Goal: Information Seeking & Learning: Learn about a topic

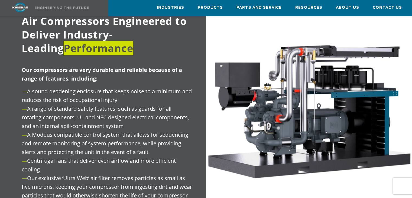
scroll to position [705, 0]
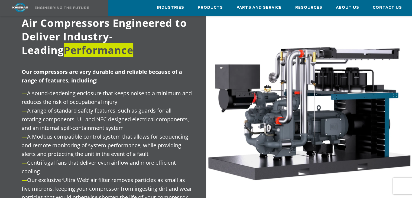
click at [290, 170] on img at bounding box center [309, 110] width 206 height 233
click at [298, 141] on img at bounding box center [309, 110] width 206 height 233
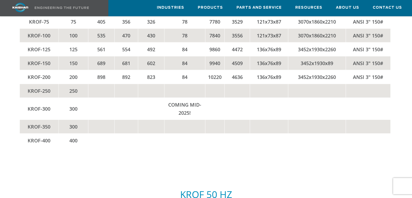
scroll to position [1057, 0]
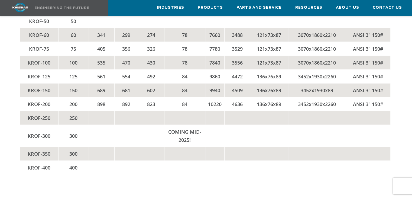
click at [241, 157] on td at bounding box center [237, 154] width 25 height 14
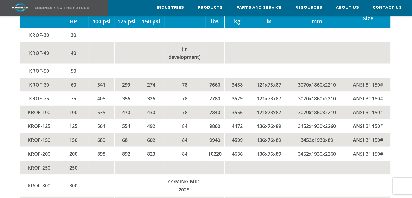
scroll to position [976, 0]
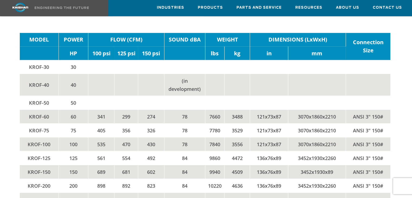
click at [128, 186] on td "892" at bounding box center [126, 186] width 24 height 14
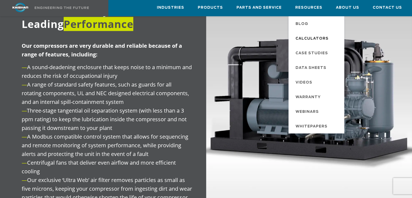
scroll to position [514, 0]
